Goal: Find specific page/section: Find specific page/section

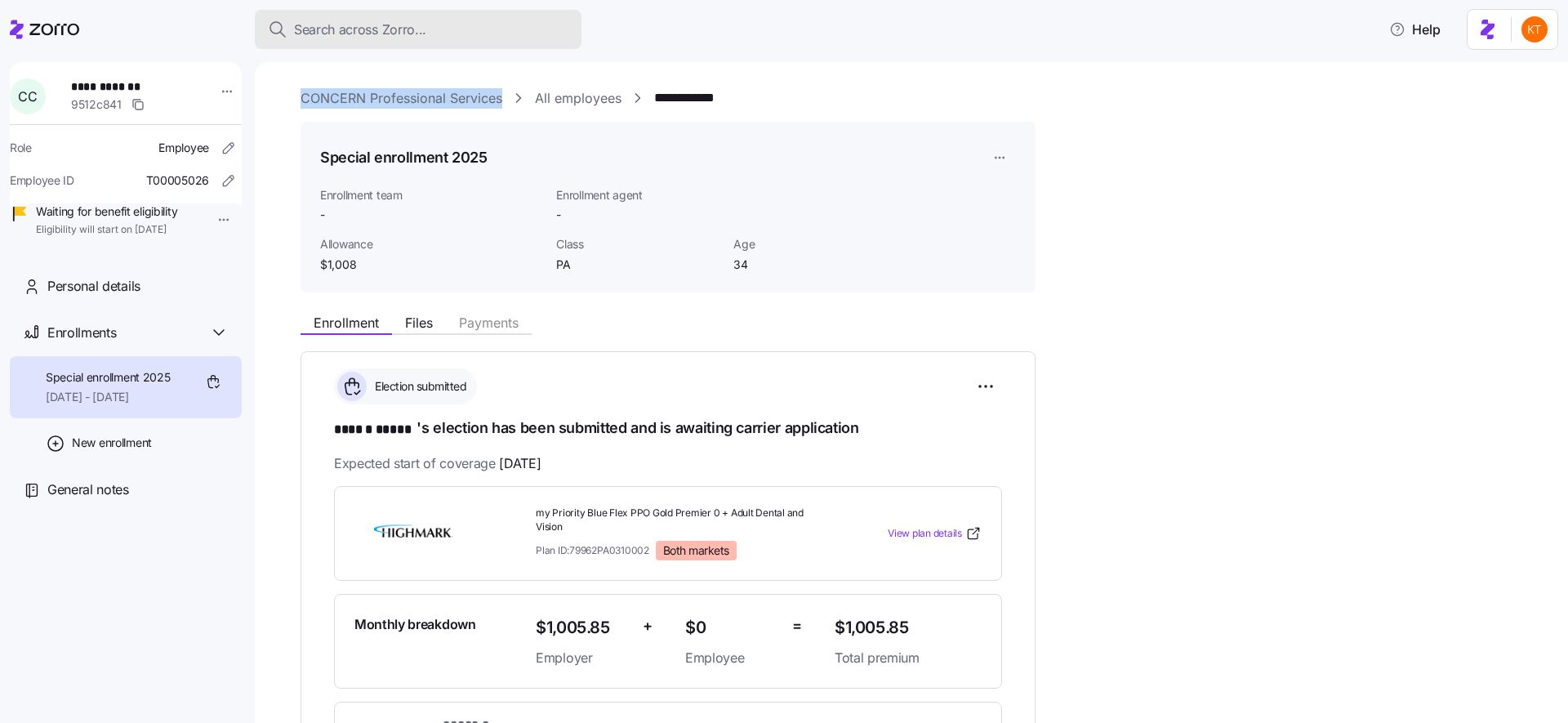
click at [258, 39] on button "Search across Zorro..." at bounding box center [418, 30] width 327 height 39
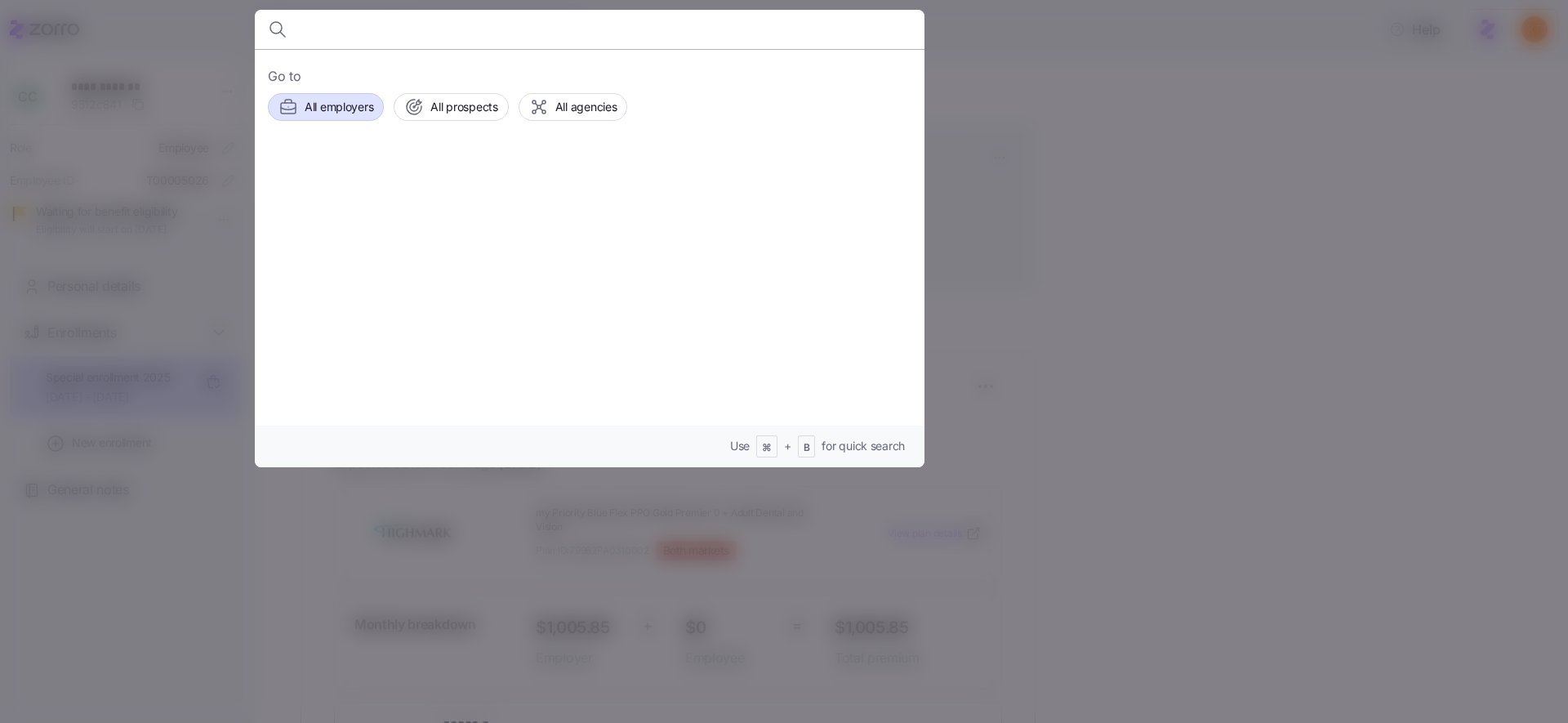
click at [320, 119] on div "Go to All employers All prospects All agencies Use ⌘ + B for quick search" at bounding box center [590, 258] width 670 height 418
click at [320, 117] on button "All employers" at bounding box center [326, 107] width 116 height 28
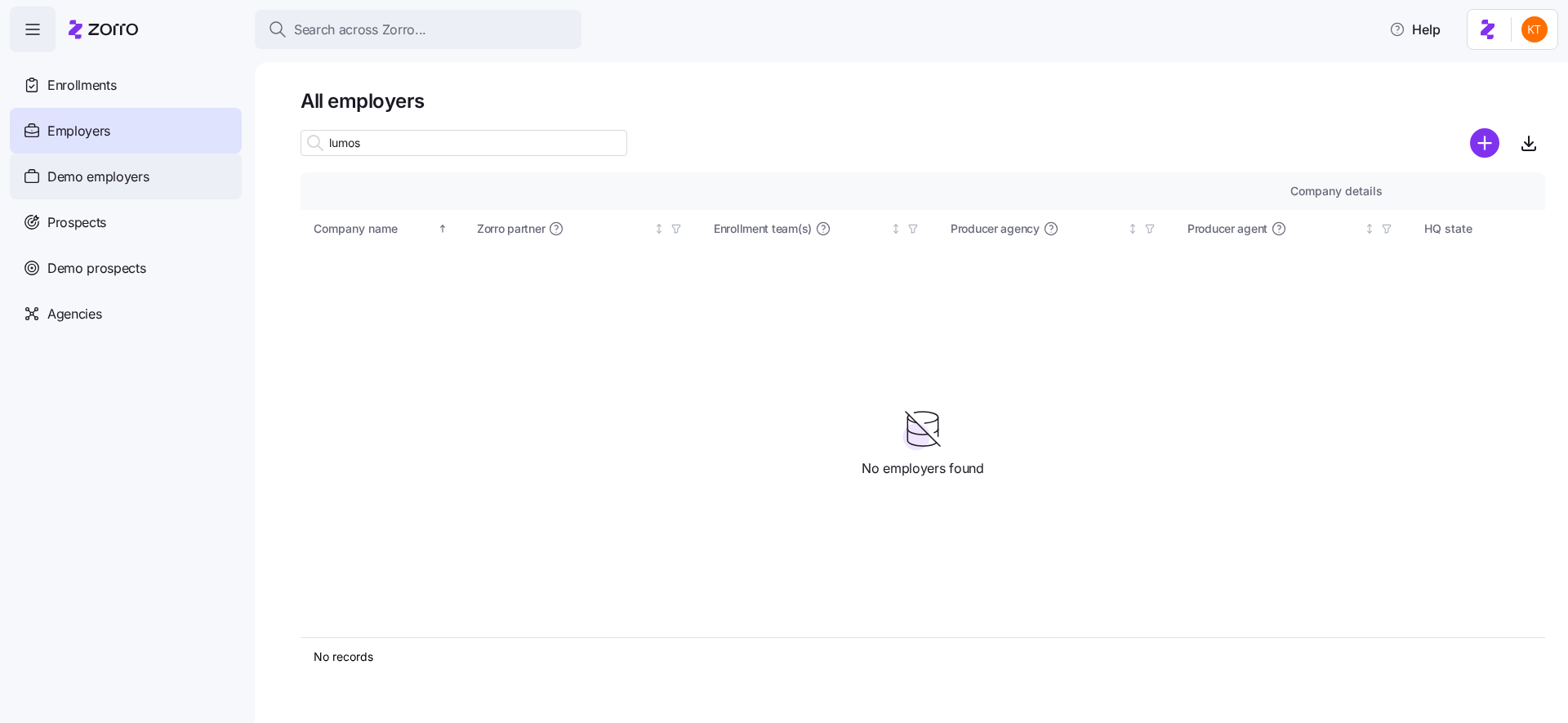
type input "lumos"
click at [137, 175] on span "Demo employers" at bounding box center [98, 176] width 102 height 20
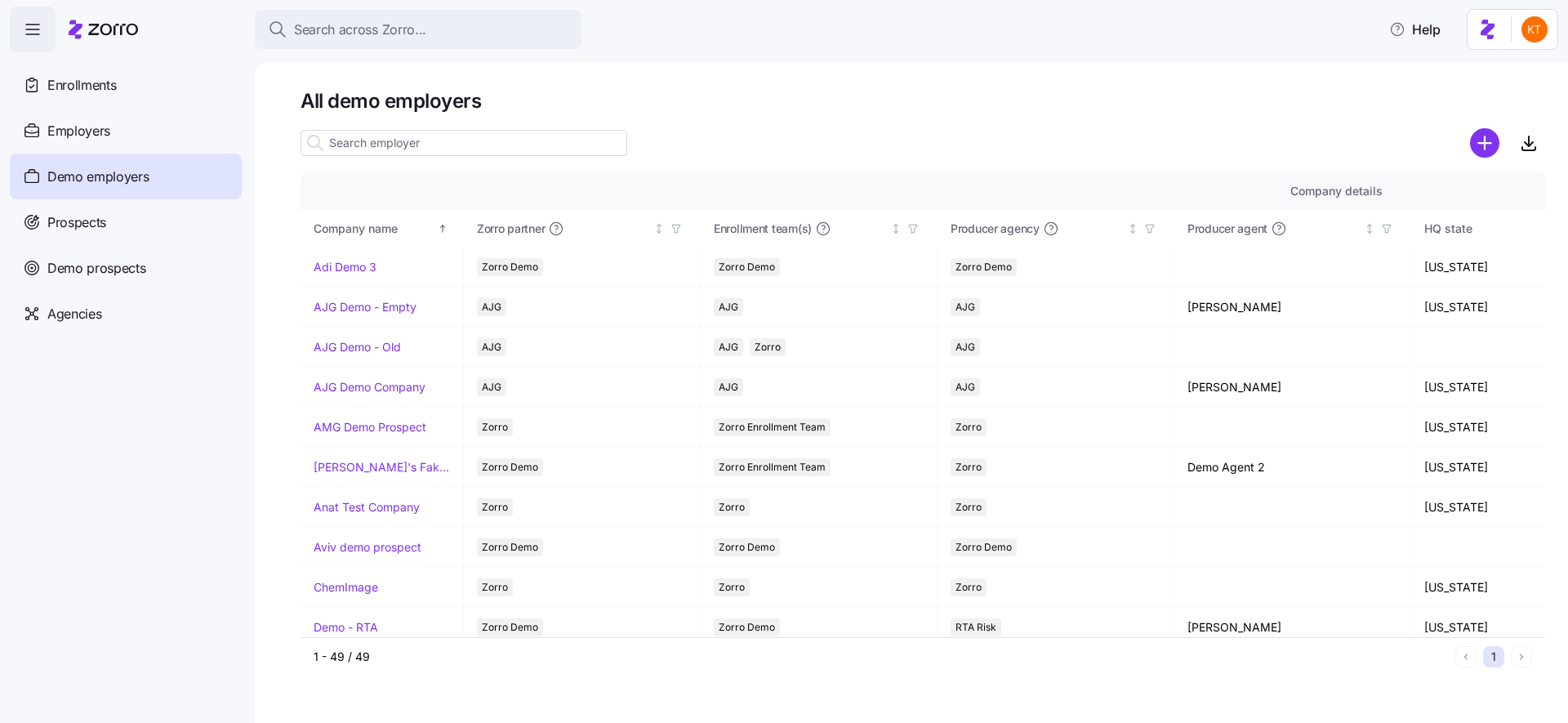
click at [365, 153] on input at bounding box center [464, 143] width 327 height 26
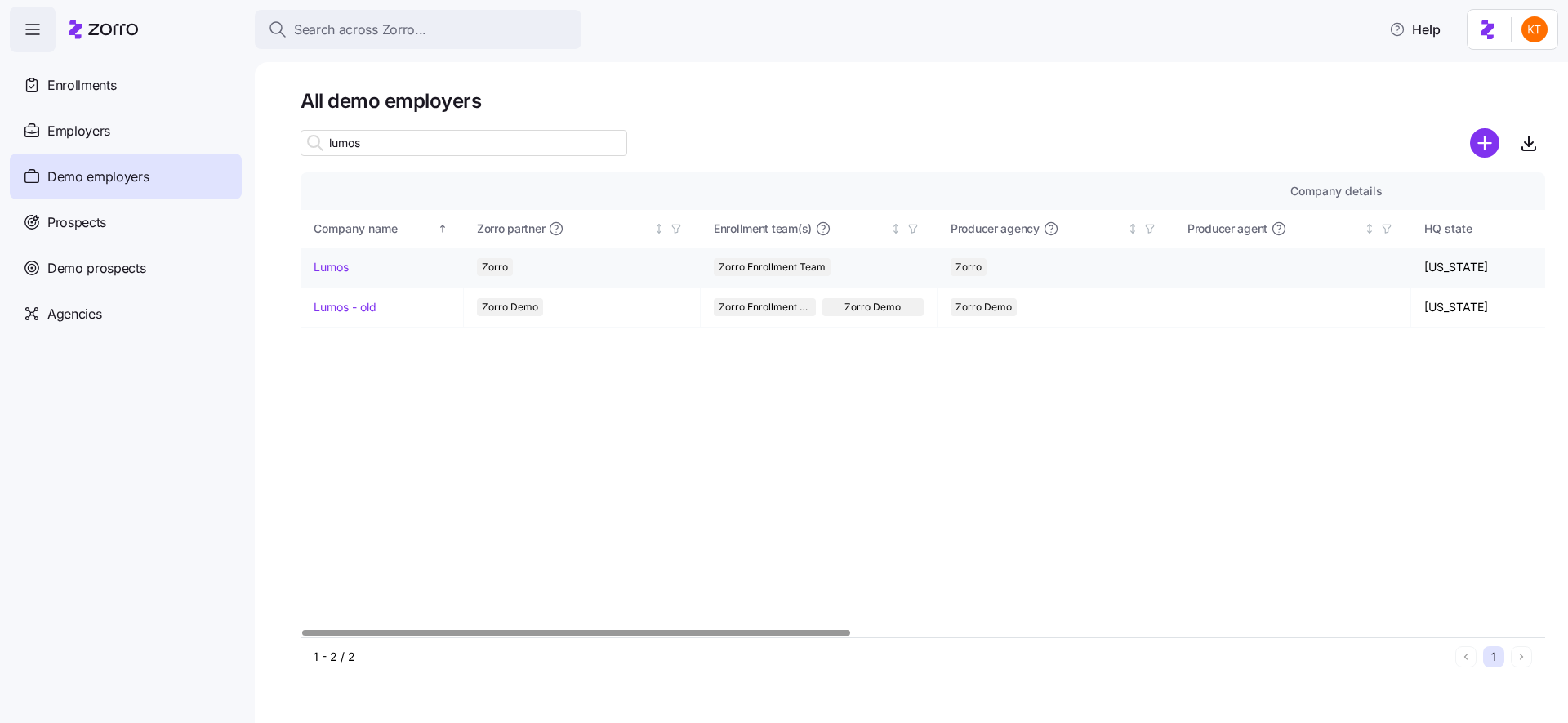
type input "lumos"
click at [339, 266] on link "Lumos" at bounding box center [331, 267] width 35 height 16
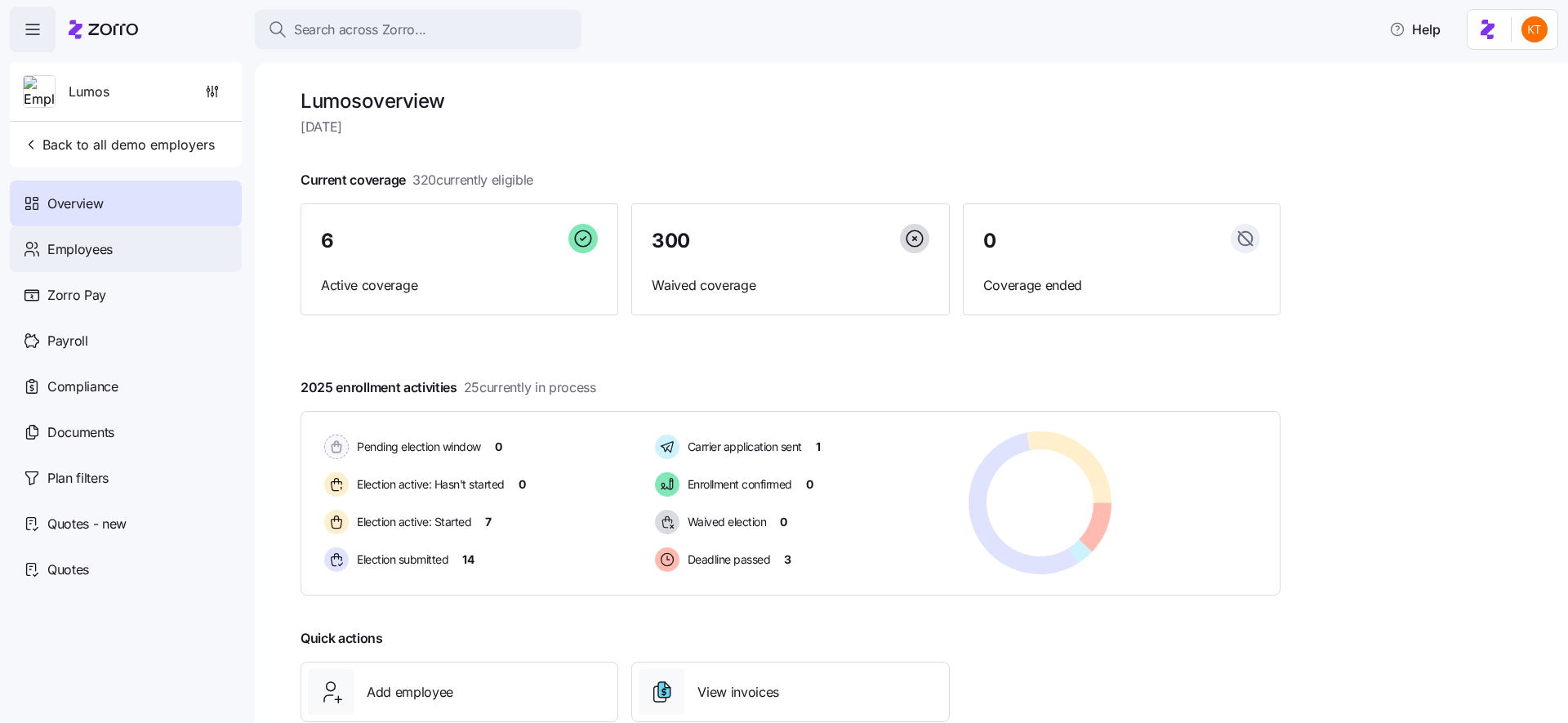
click at [206, 256] on div "Employees" at bounding box center [125, 249] width 232 height 46
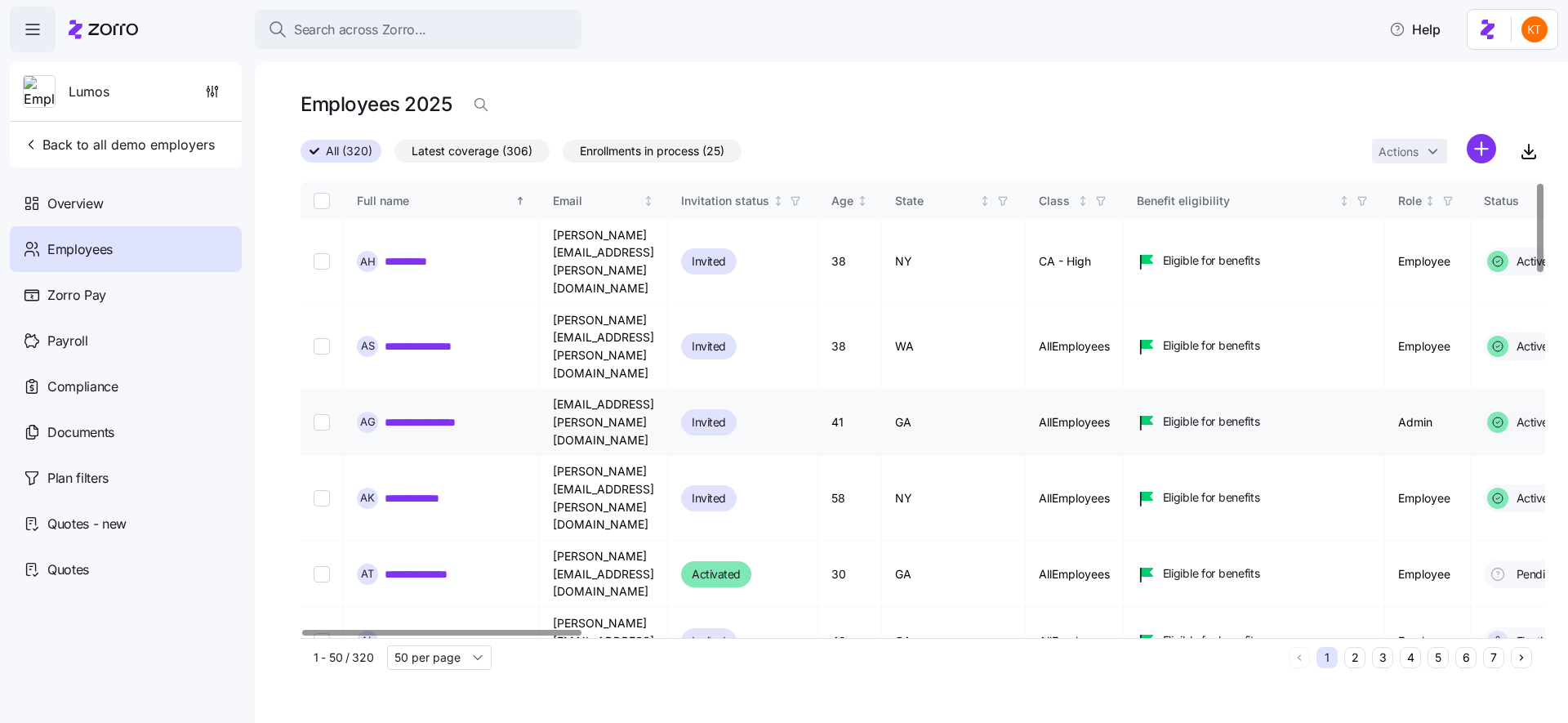
click at [462, 414] on link "**********" at bounding box center [435, 422] width 101 height 16
